Goal: Task Accomplishment & Management: Manage account settings

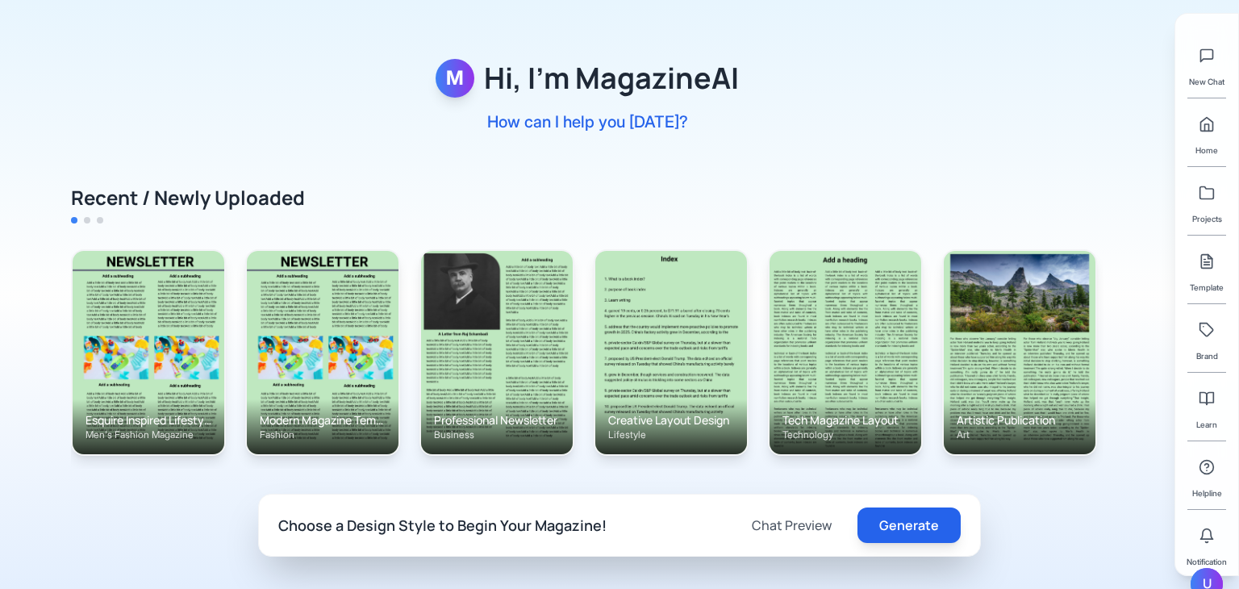
click at [1214, 575] on div "U" at bounding box center [1206, 584] width 32 height 32
click at [1101, 581] on button "Sign out" at bounding box center [1109, 591] width 153 height 29
click at [1213, 572] on div "U" at bounding box center [1206, 584] width 32 height 32
click at [1100, 581] on button "Sign out" at bounding box center [1109, 591] width 153 height 29
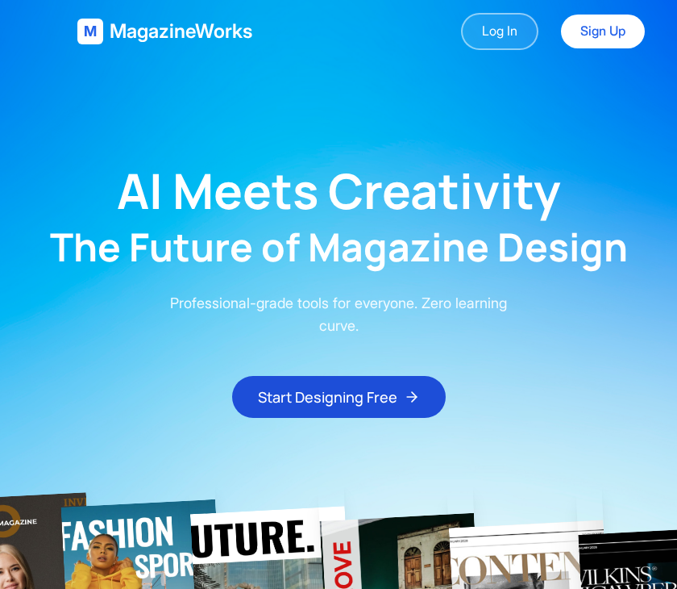
click at [532, 31] on link "Log In" at bounding box center [499, 31] width 77 height 37
